Goal: Contribute content: Contribute content

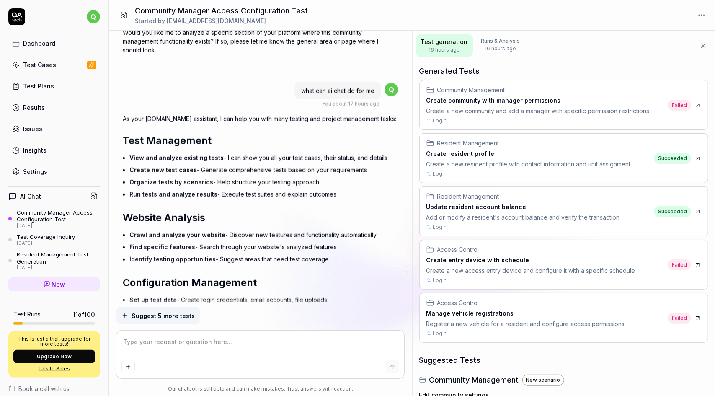
click at [541, 149] on h3 "Create resident profile" at bounding box center [528, 153] width 204 height 9
type textarea "*"
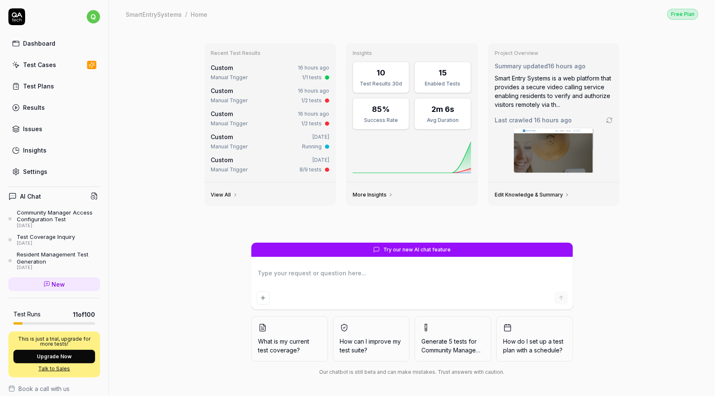
click at [15, 16] on icon at bounding box center [16, 16] width 17 height 17
type textarea "*"
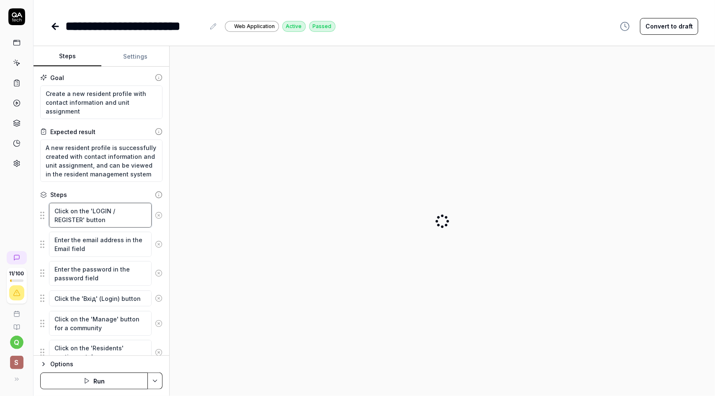
click at [116, 219] on textarea "Click on the 'LOGIN / REGISTER' button" at bounding box center [100, 215] width 103 height 25
click at [114, 250] on textarea "Enter the email address in the Email field" at bounding box center [100, 244] width 103 height 25
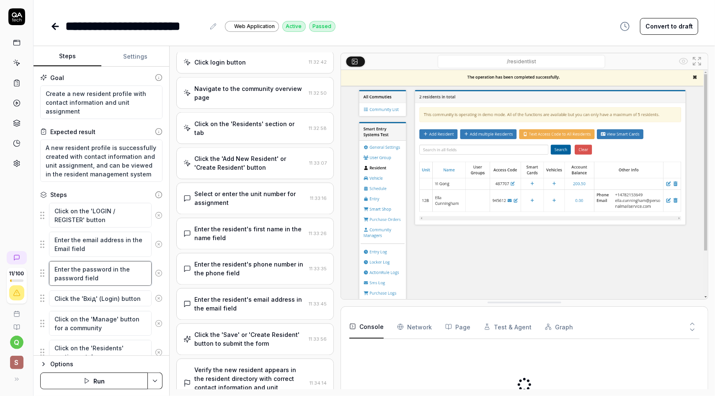
click at [114, 273] on textarea "Enter the password in the password field" at bounding box center [100, 273] width 103 height 25
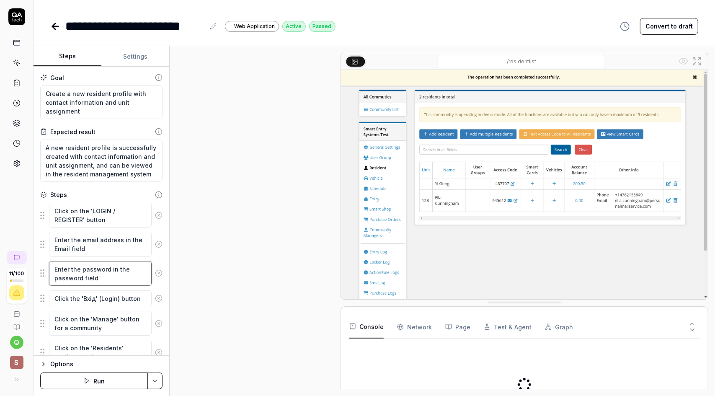
scroll to position [442, 0]
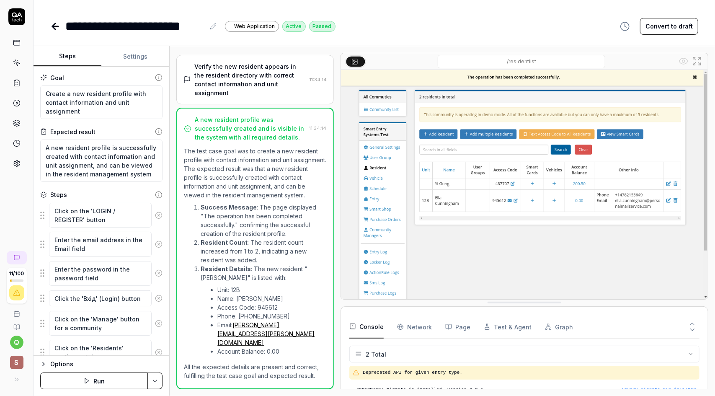
type textarea "*"
